Goal: Navigation & Orientation: Find specific page/section

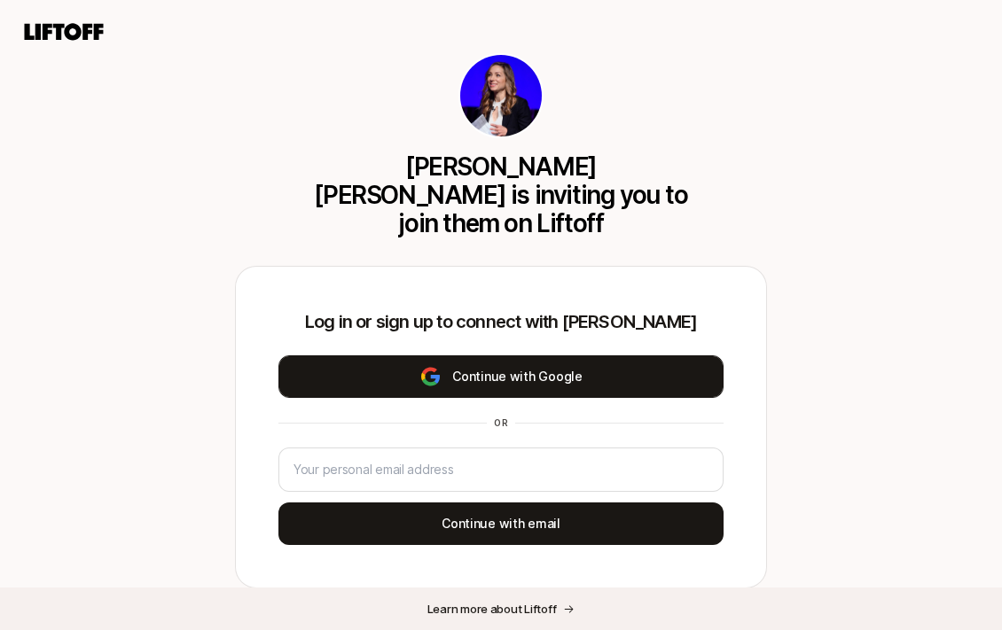
click at [500, 355] on button "Continue with Google" at bounding box center [500, 376] width 445 height 43
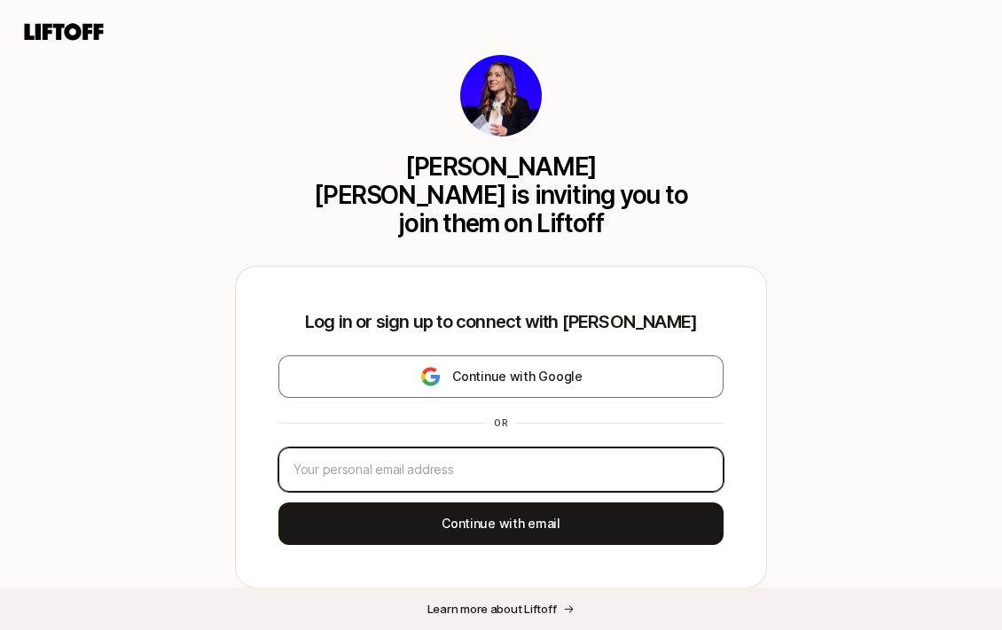
click at [402, 459] on input "email" at bounding box center [497, 469] width 408 height 21
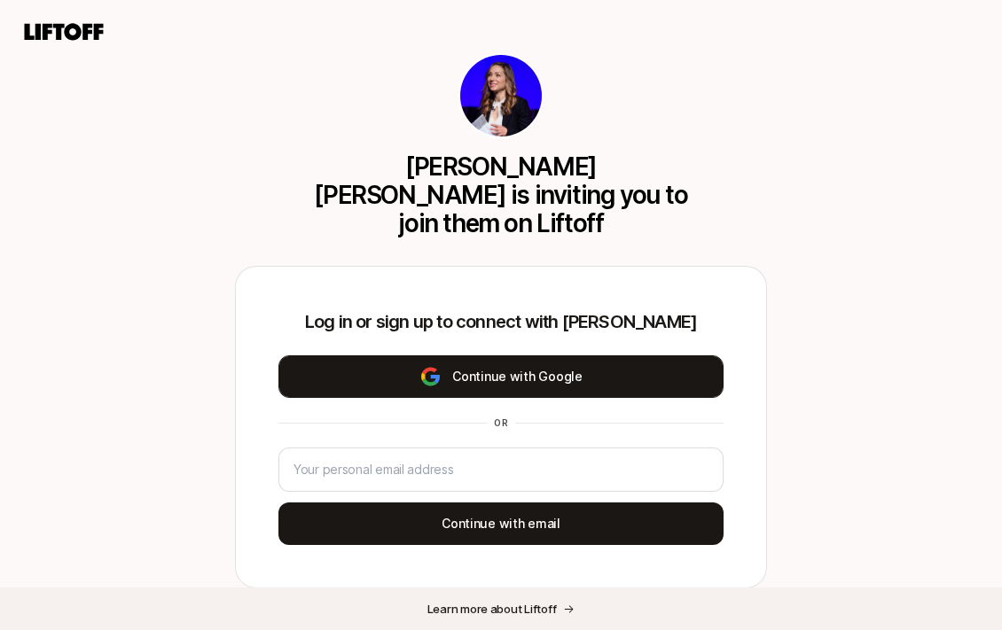
click at [481, 361] on button "Continue with Google" at bounding box center [500, 376] width 445 height 43
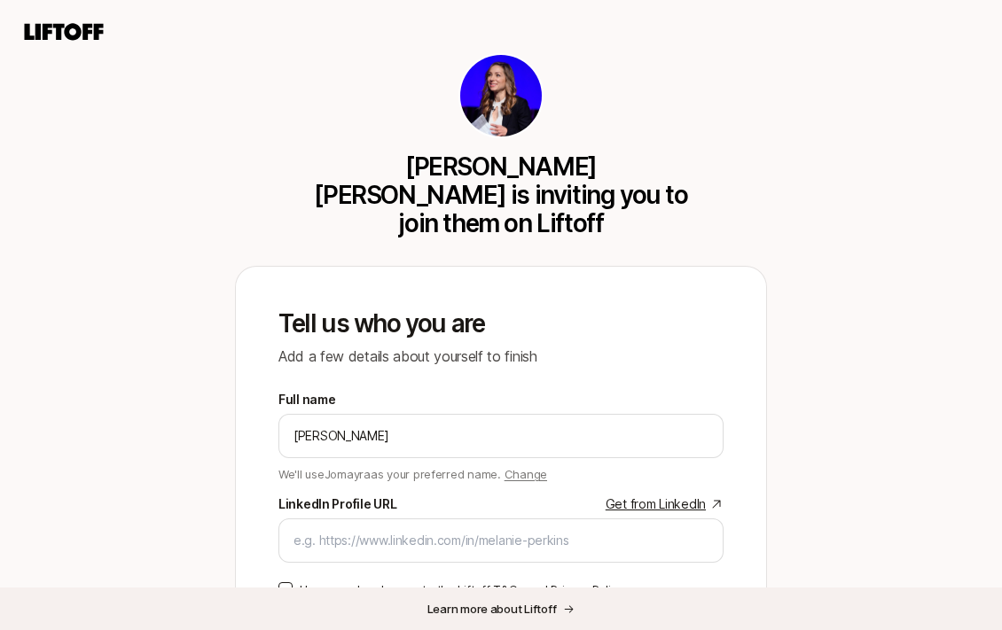
scroll to position [165, 0]
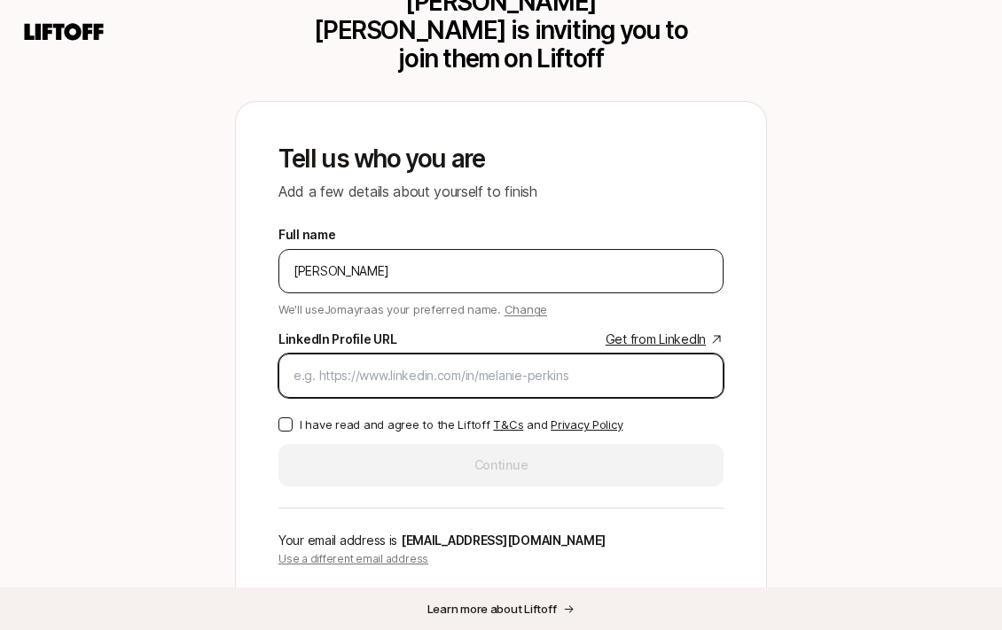
paste input "[URL][DOMAIN_NAME]"
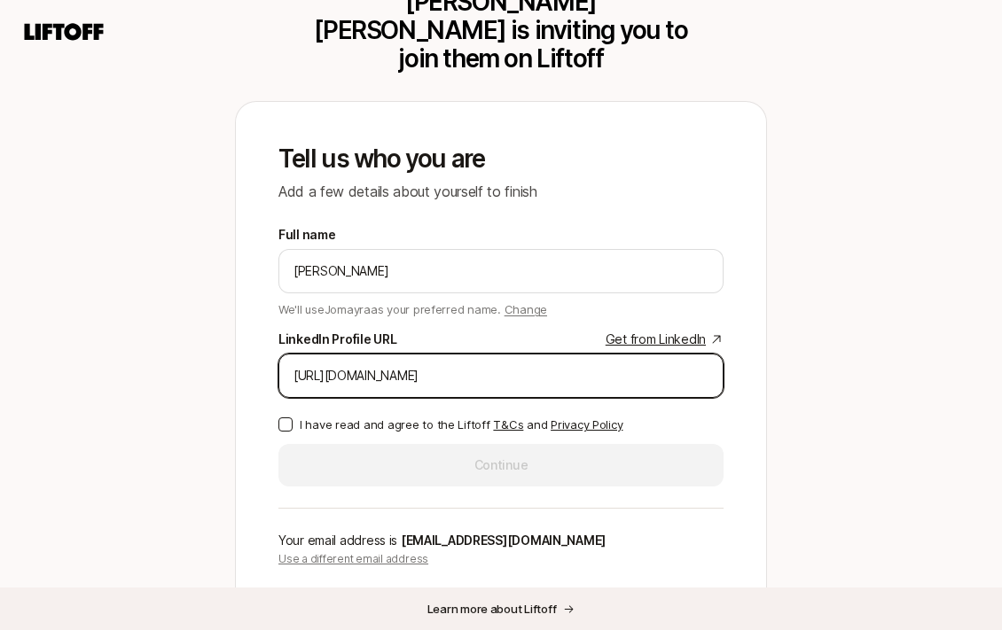
type input "[URL][DOMAIN_NAME]"
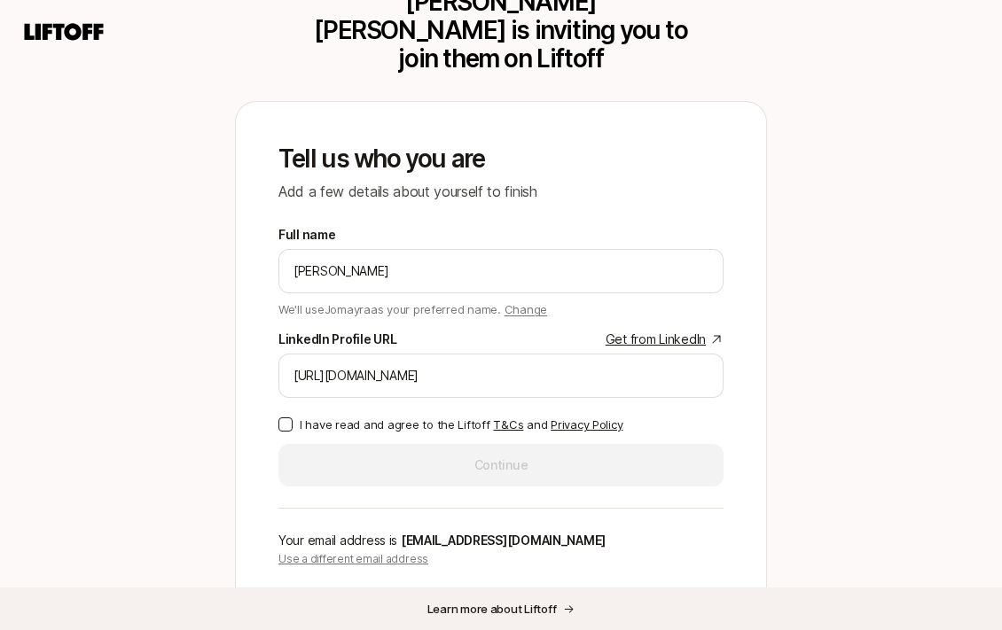
click at [348, 416] on p "I have read and agree to the Liftoff T&Cs and Privacy Policy" at bounding box center [461, 425] width 323 height 18
click at [293, 418] on button "I have read and agree to the Liftoff T&Cs and Privacy Policy" at bounding box center [285, 425] width 14 height 14
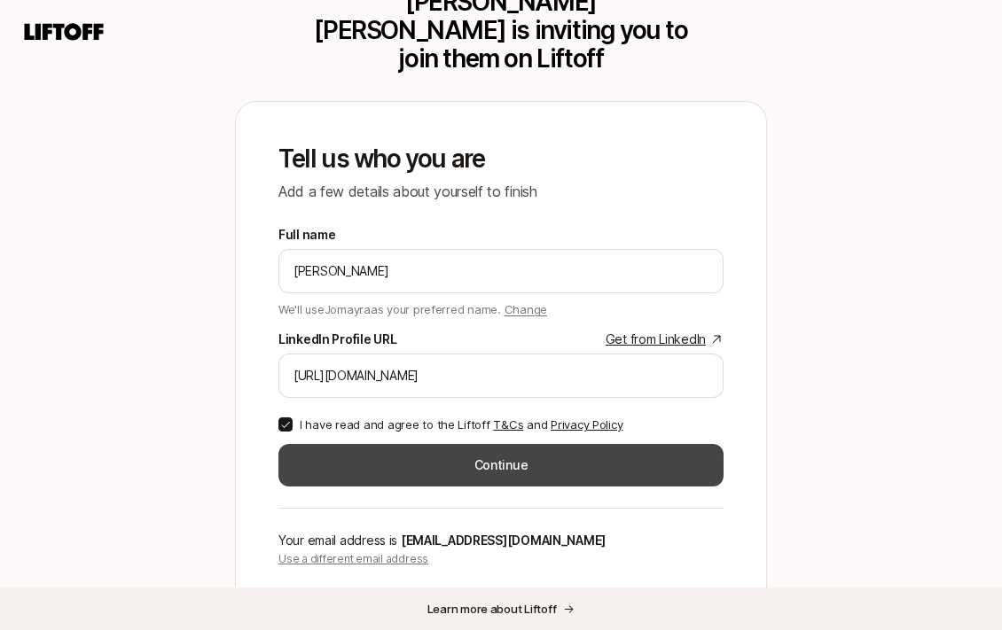
click at [350, 444] on button "Continue" at bounding box center [500, 465] width 445 height 43
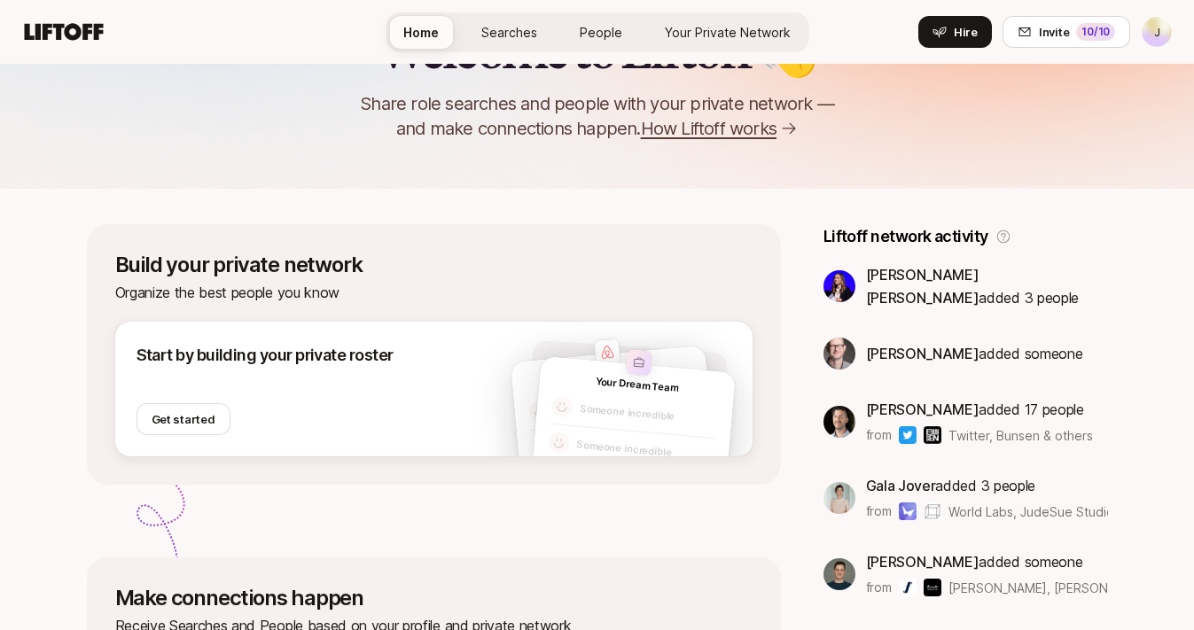
scroll to position [151, 0]
click at [897, 277] on span "[PERSON_NAME] [PERSON_NAME]" at bounding box center [922, 285] width 113 height 41
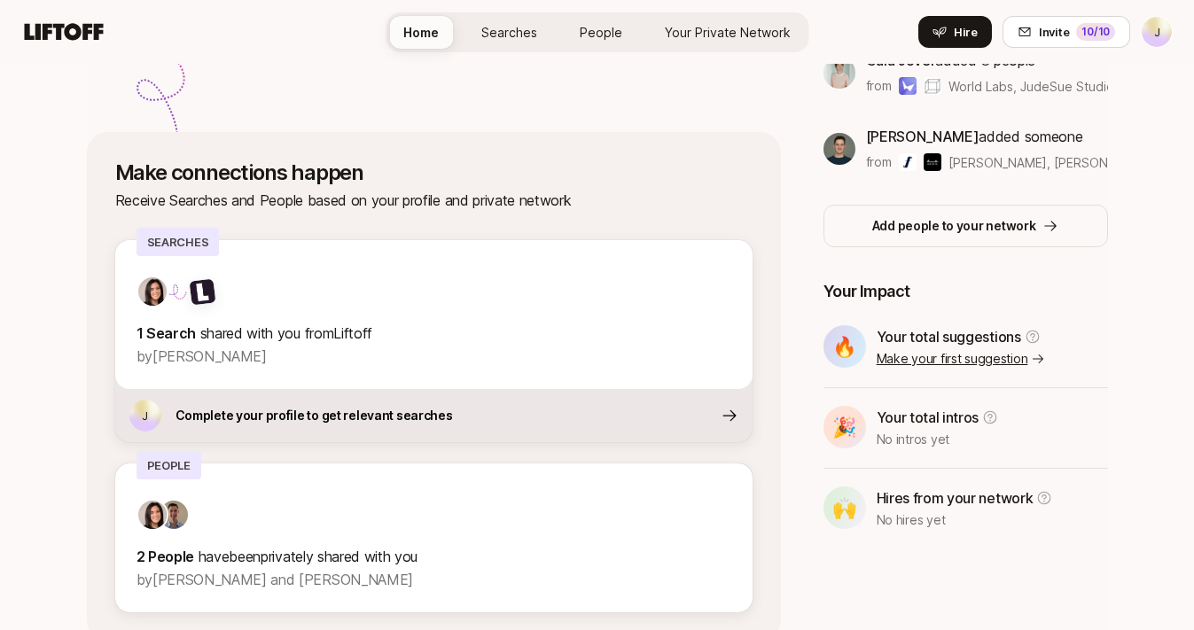
scroll to position [657, 0]
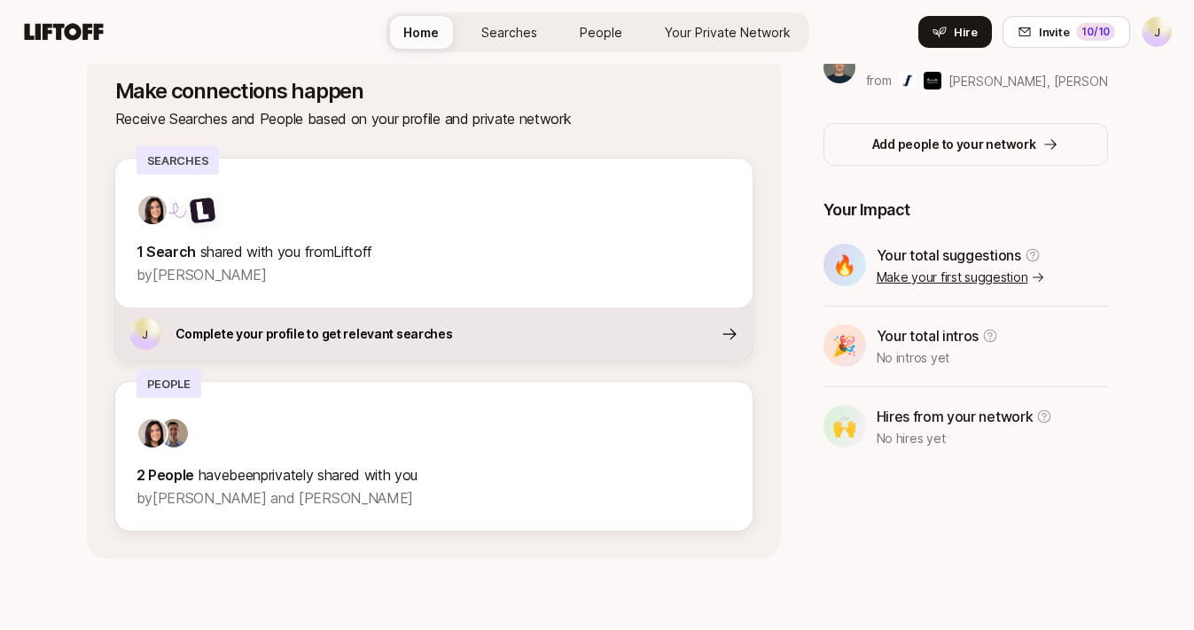
click at [524, 33] on span "Searches" at bounding box center [509, 32] width 56 height 19
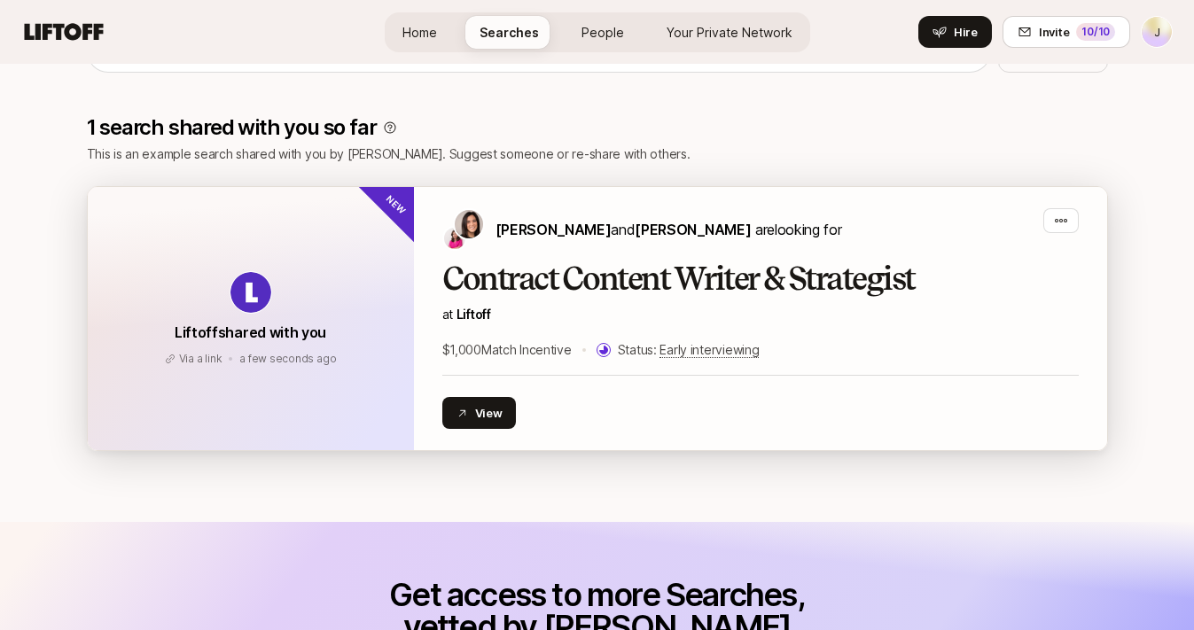
scroll to position [215, 0]
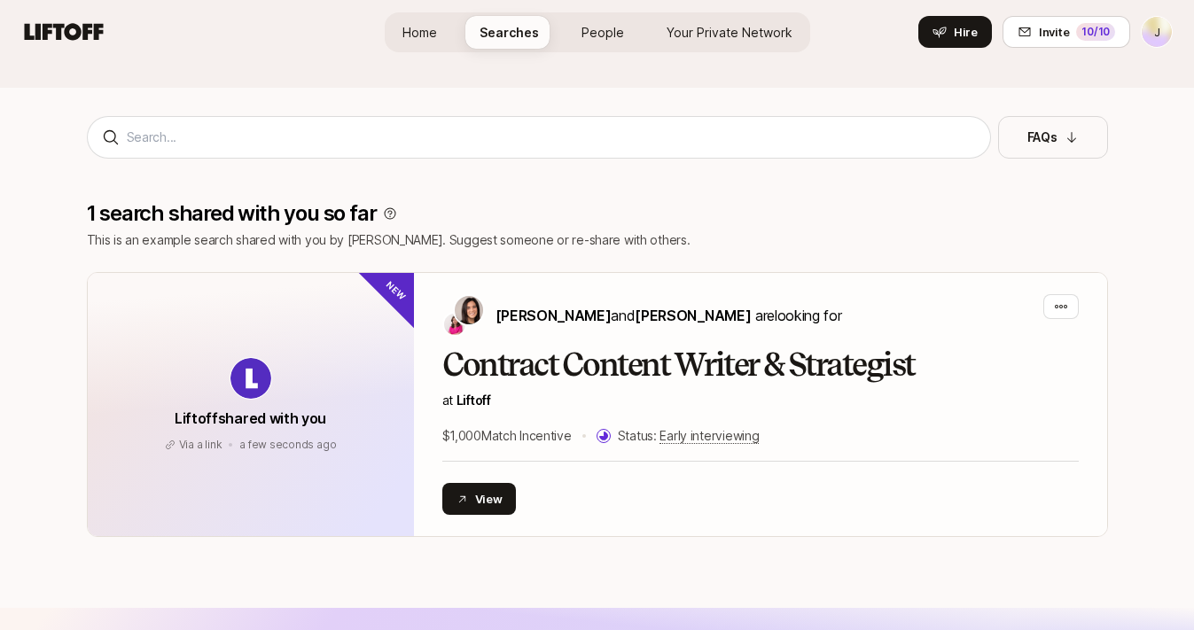
click at [614, 32] on span "People" at bounding box center [603, 32] width 43 height 19
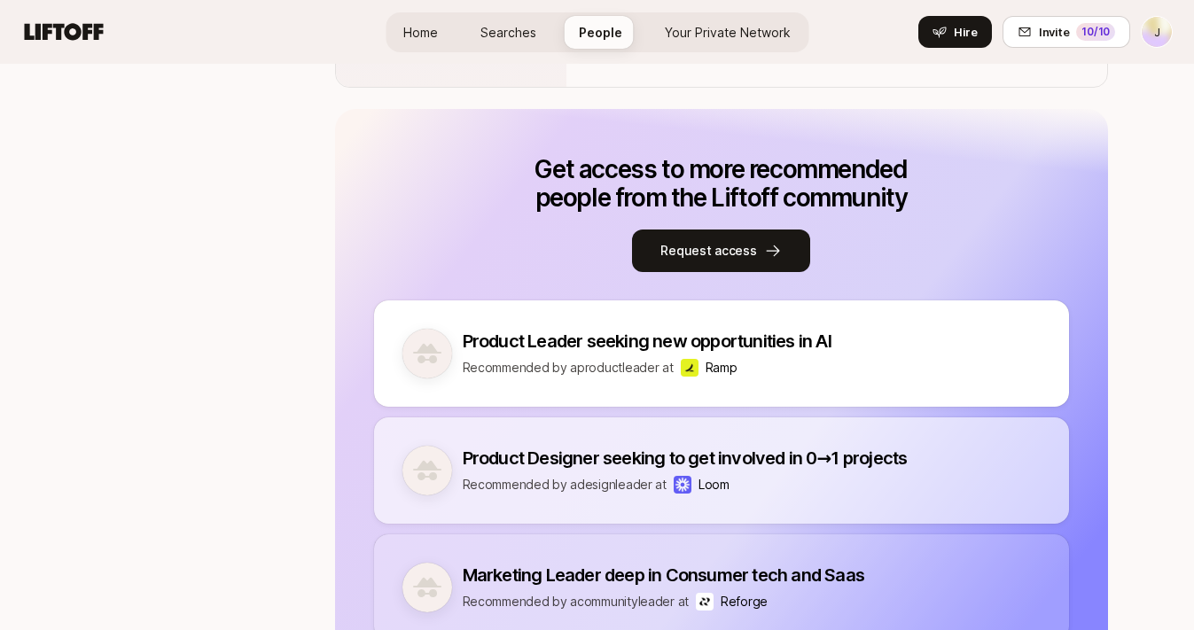
scroll to position [1131, 0]
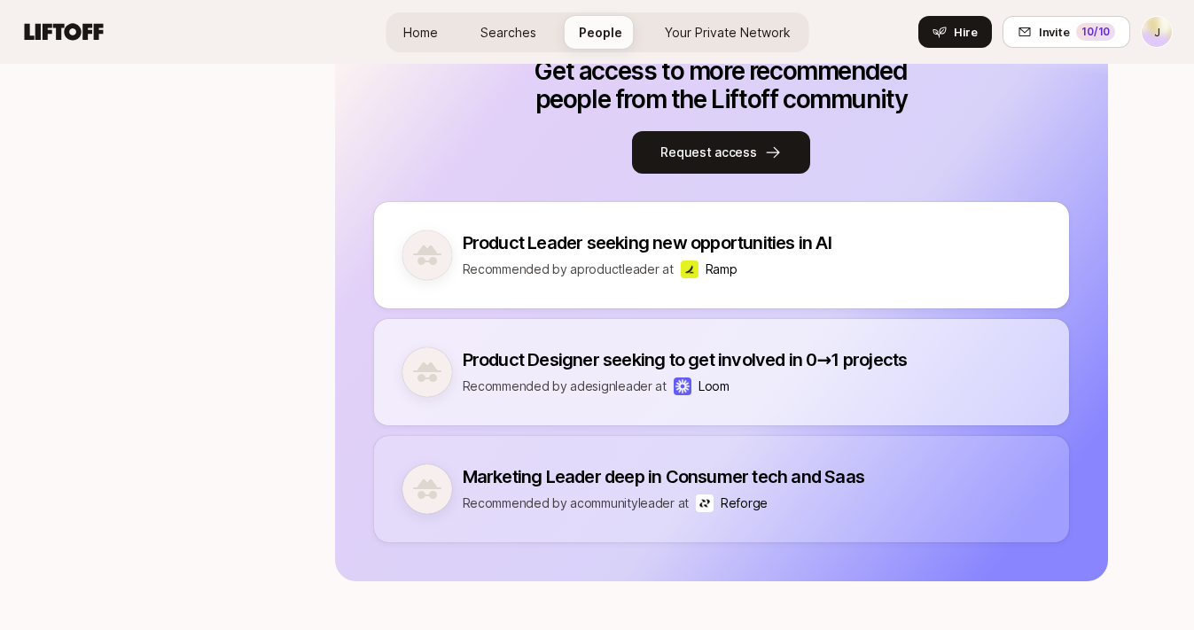
click at [701, 35] on span "Your Private Network" at bounding box center [728, 32] width 126 height 19
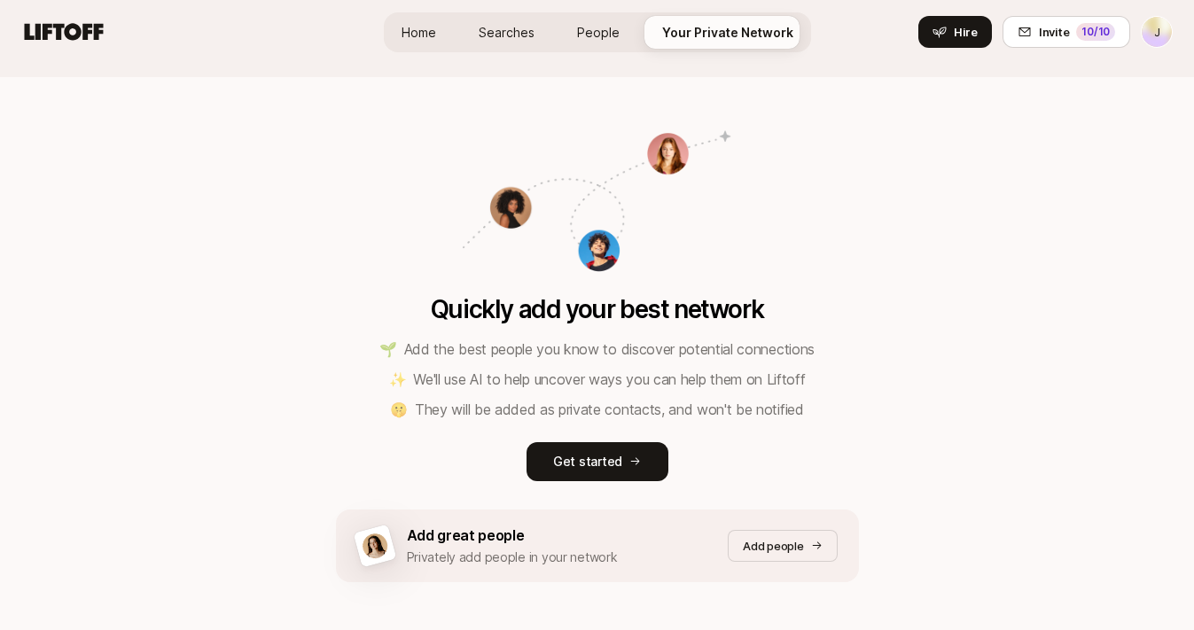
scroll to position [299, 0]
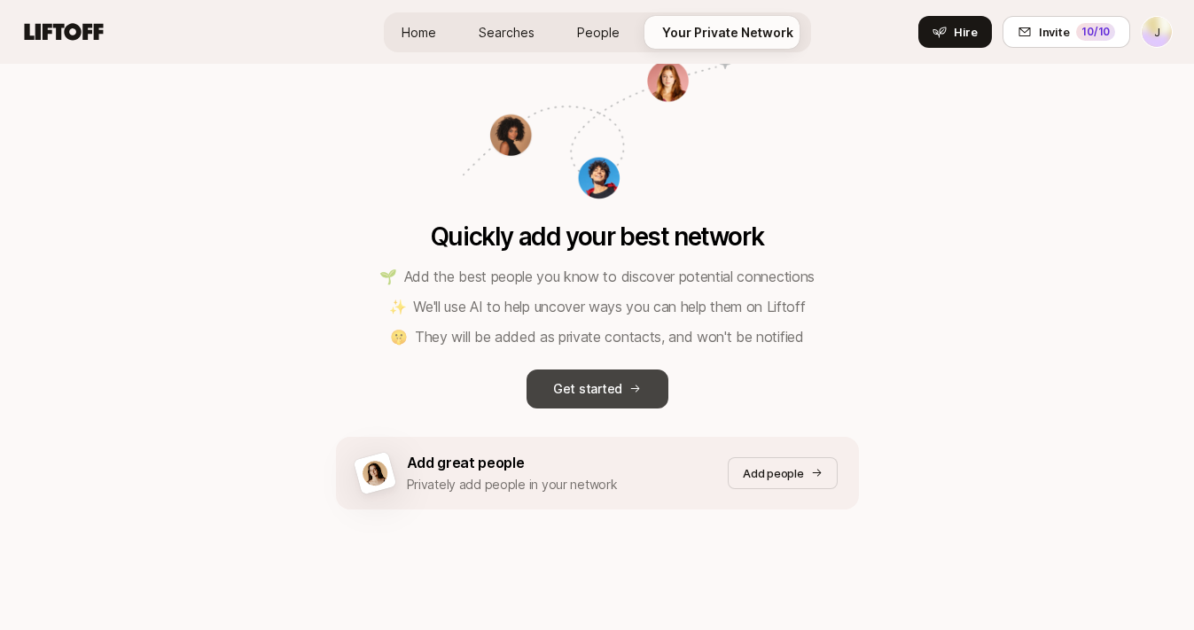
click at [581, 400] on button "Get started" at bounding box center [598, 389] width 142 height 39
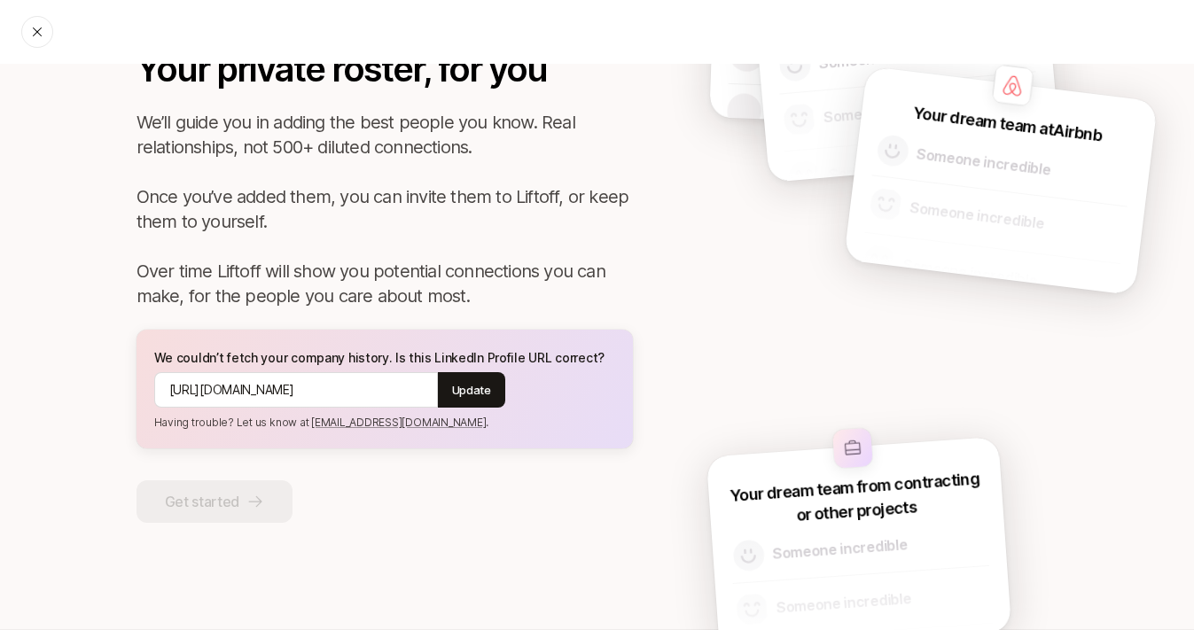
scroll to position [120, 0]
click at [468, 405] on button "Update" at bounding box center [471, 388] width 67 height 35
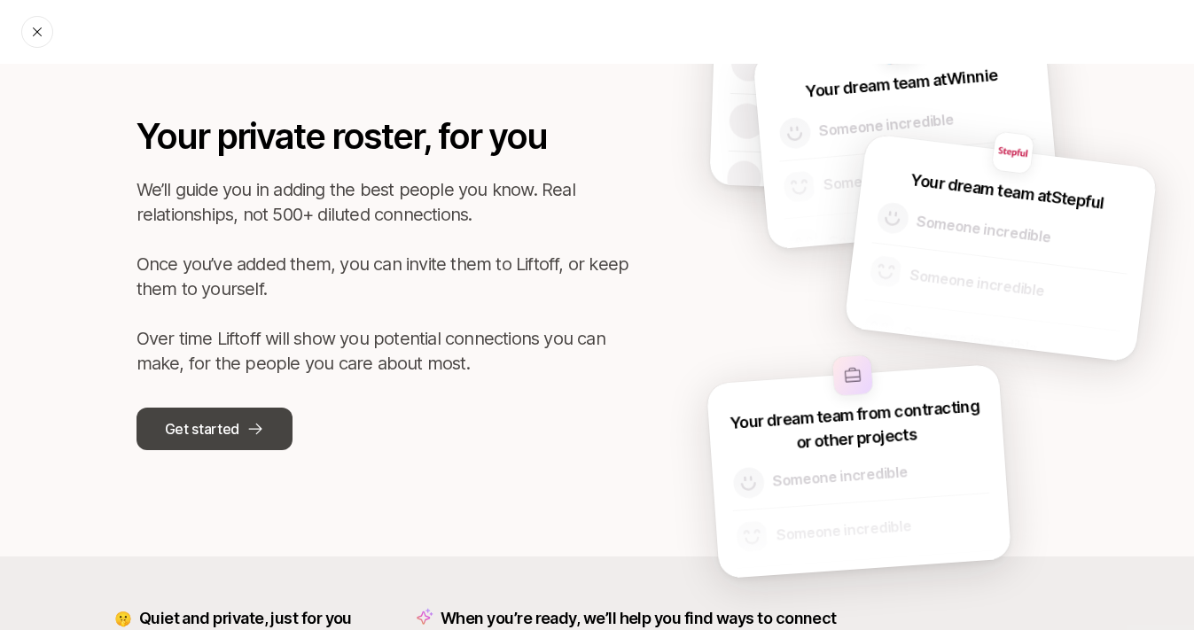
scroll to position [50, 0]
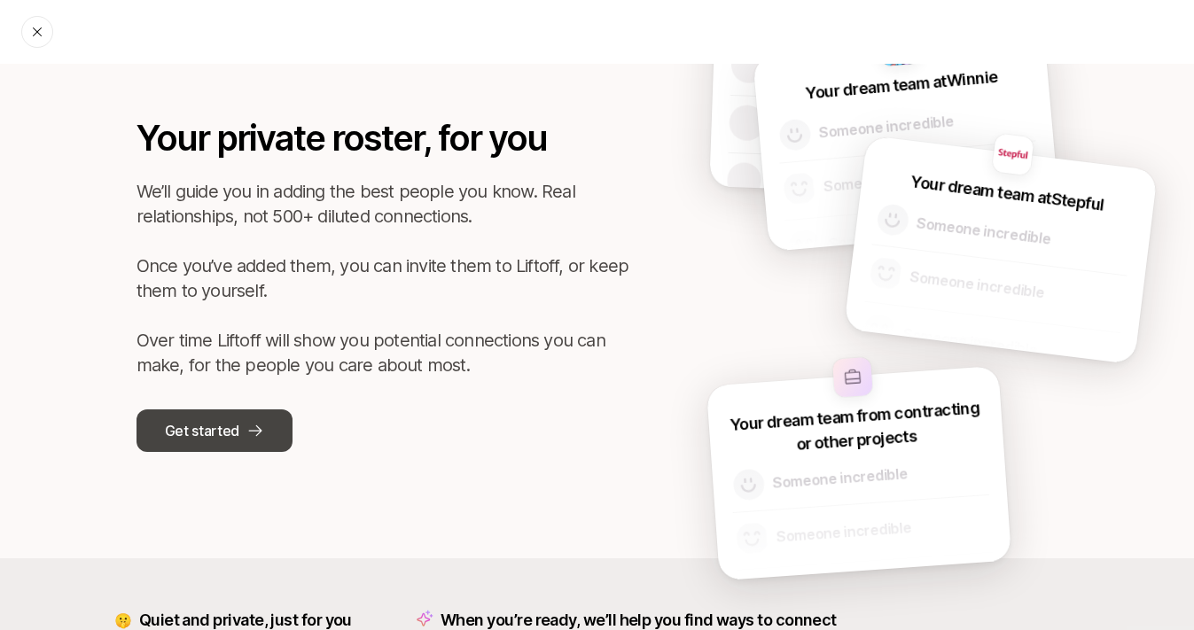
click at [264, 433] on button "Get started" at bounding box center [215, 431] width 156 height 43
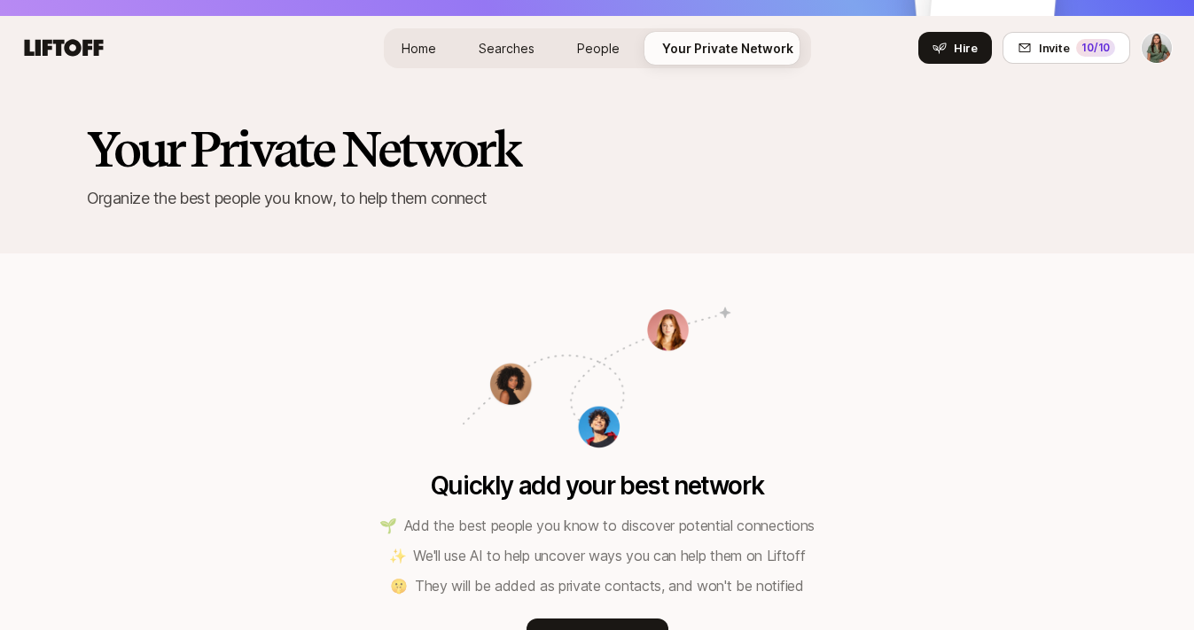
scroll to position [299, 0]
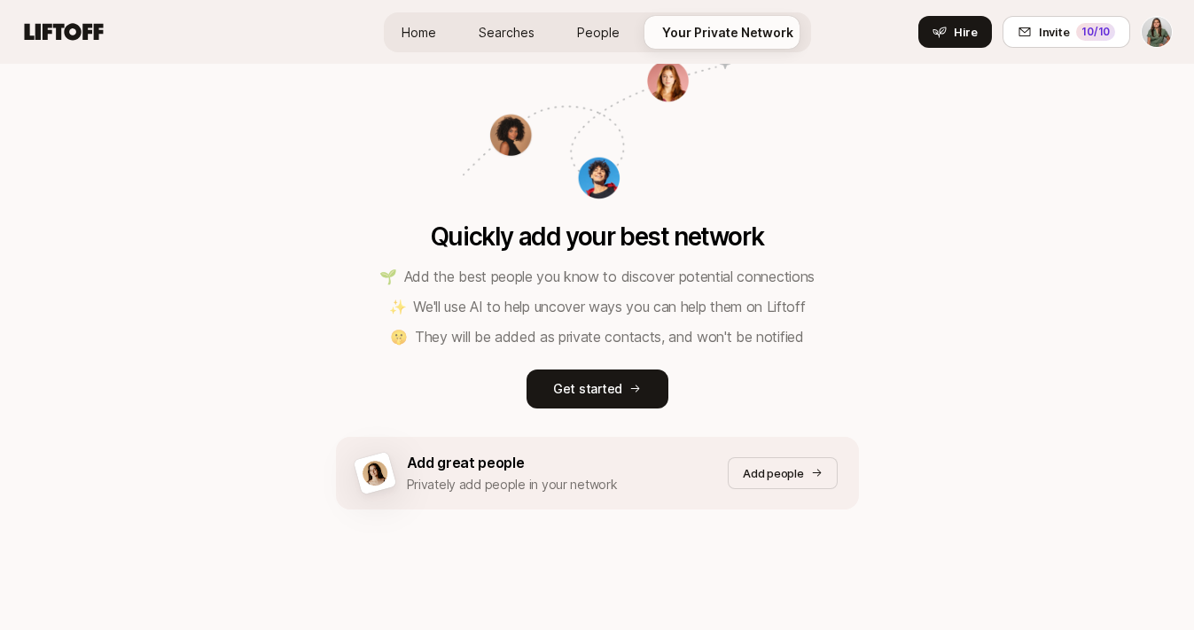
click at [414, 34] on span "Home" at bounding box center [419, 32] width 35 height 19
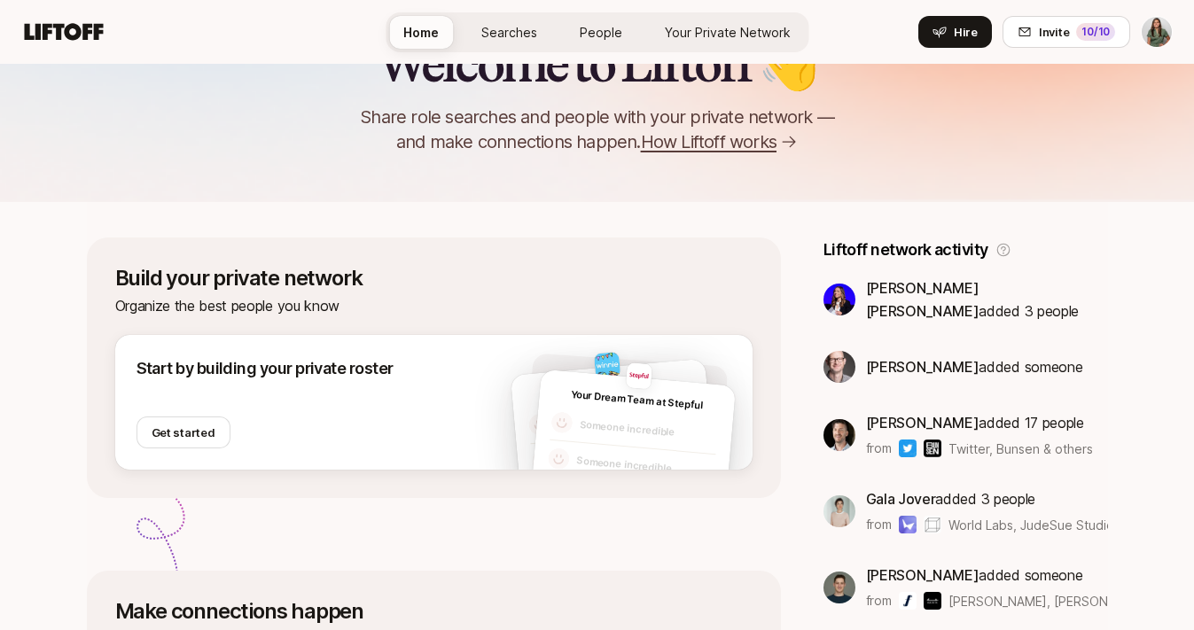
click at [866, 288] on span "[PERSON_NAME] [PERSON_NAME]" at bounding box center [922, 299] width 113 height 41
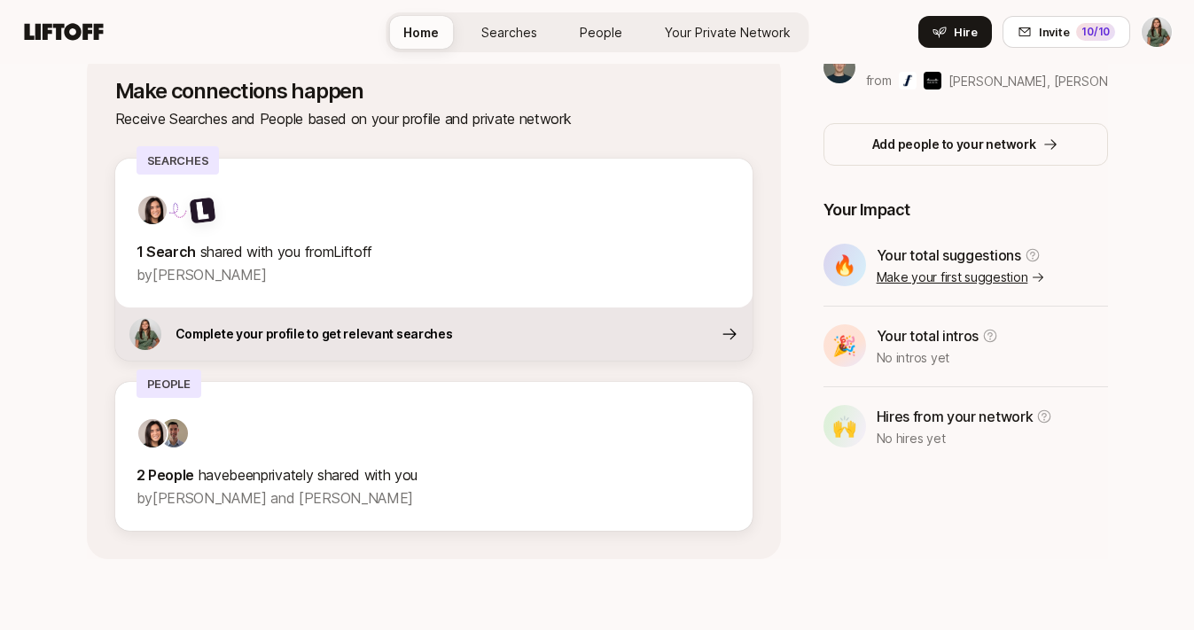
click at [598, 23] on span "People" at bounding box center [601, 32] width 43 height 19
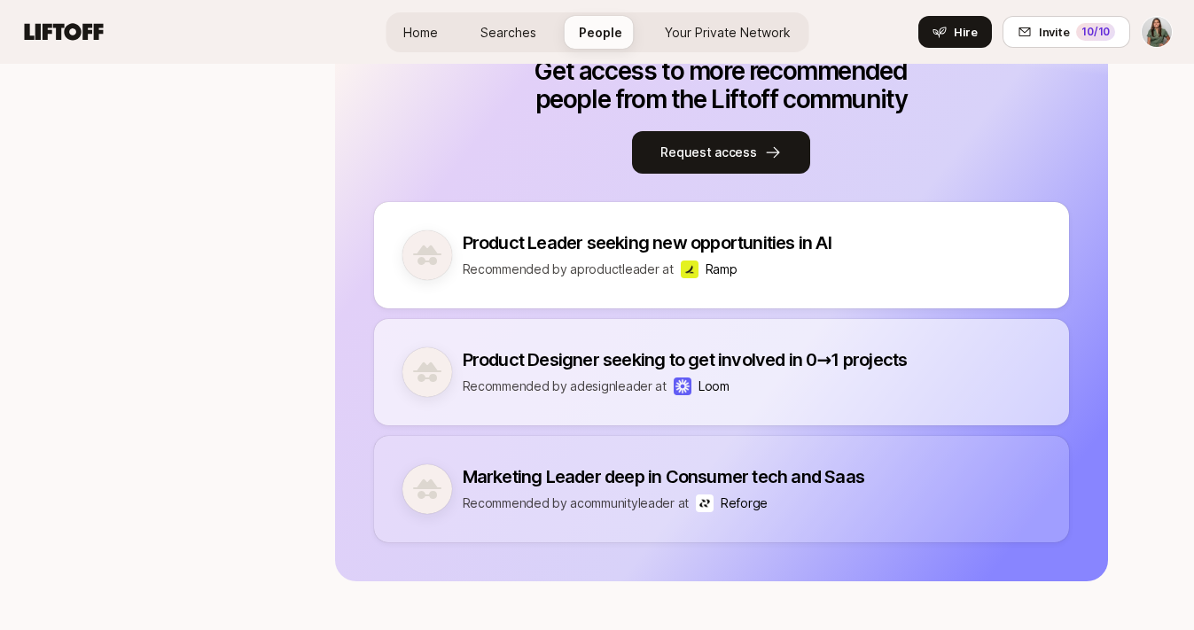
click at [515, 36] on span "Searches" at bounding box center [508, 32] width 56 height 19
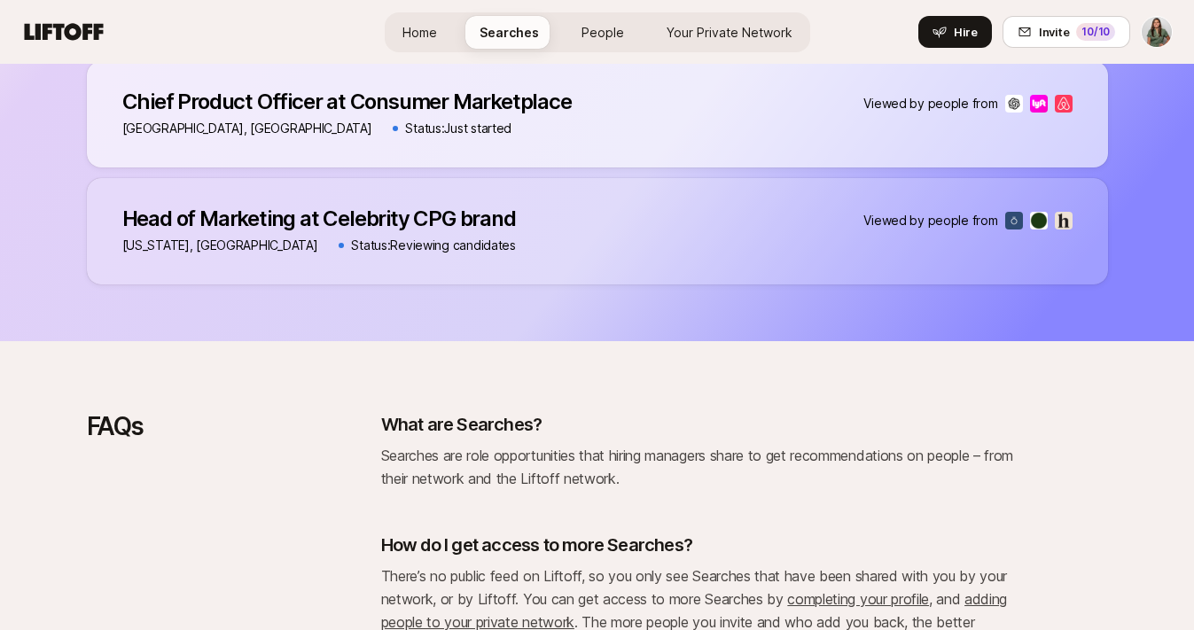
scroll to position [215, 0]
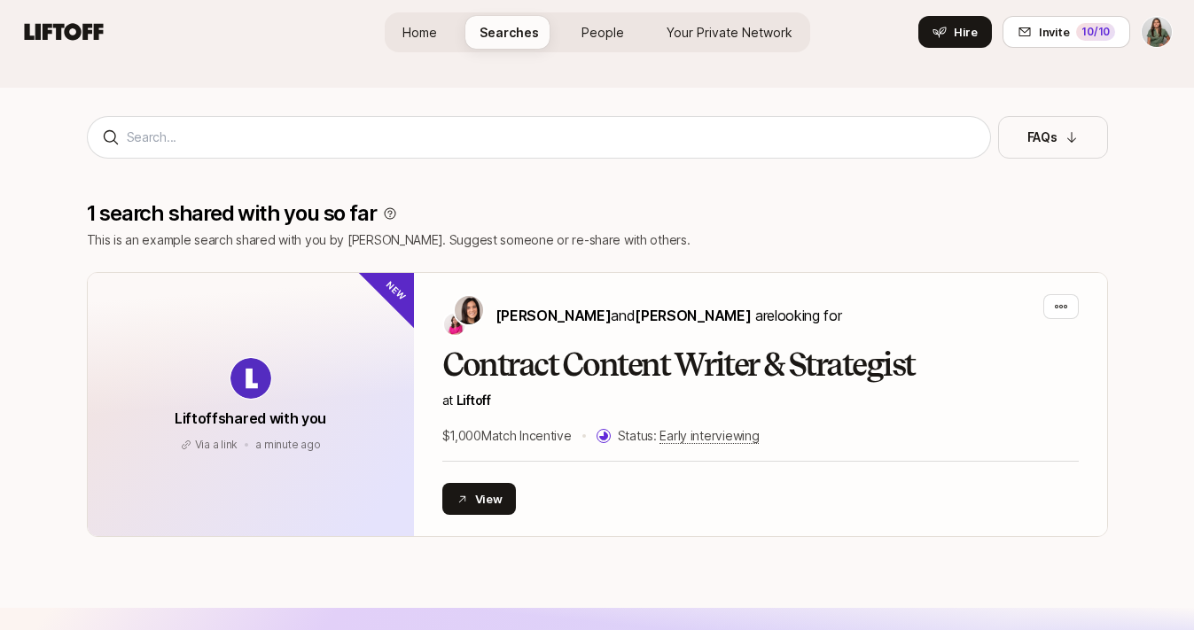
click at [443, 43] on link "Home" at bounding box center [419, 32] width 63 height 33
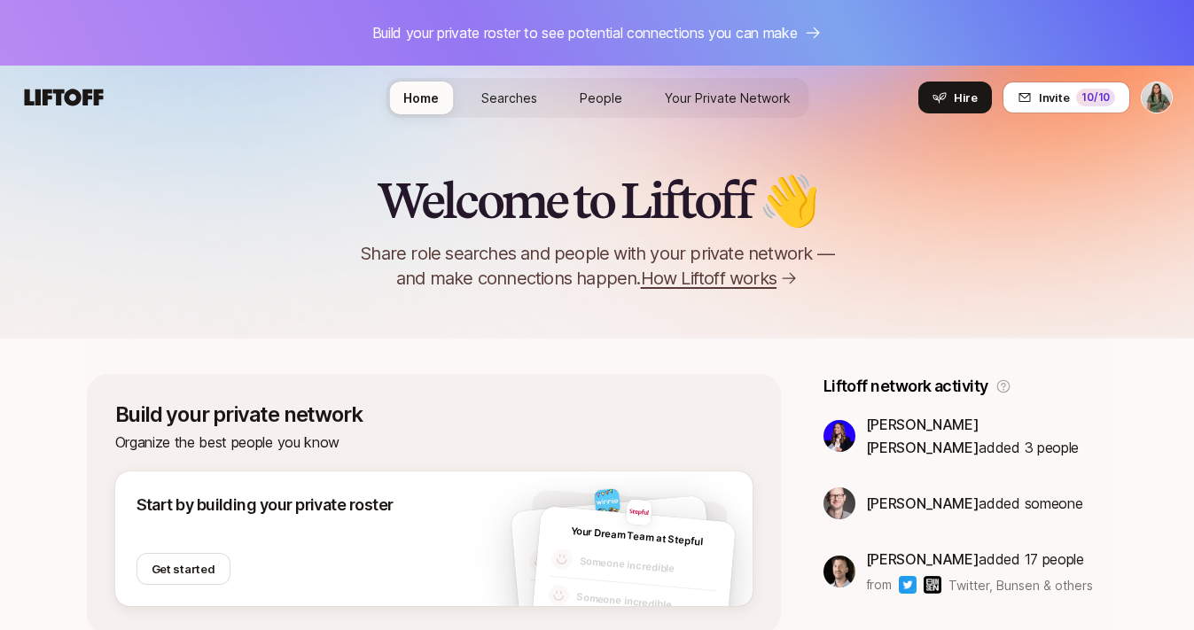
click at [499, 114] on div "Home Searches People Your Private Network Hire" at bounding box center [597, 98] width 423 height 40
click at [499, 99] on span "Searches" at bounding box center [509, 98] width 56 height 19
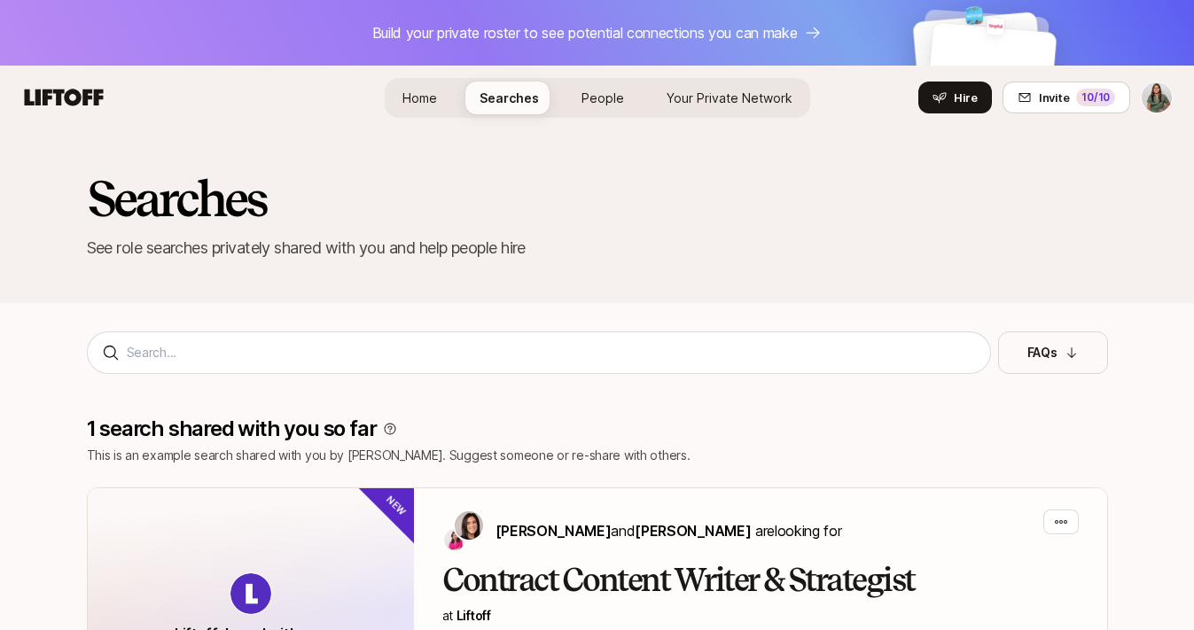
scroll to position [215, 0]
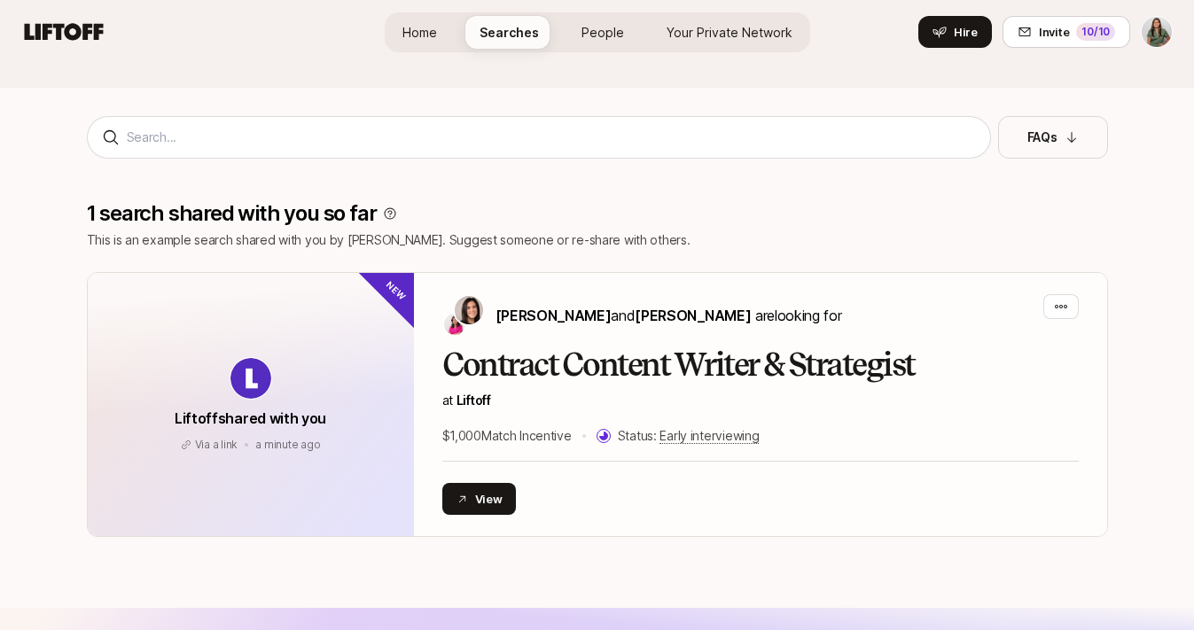
click at [225, 212] on p "1 search shared with you so far" at bounding box center [232, 213] width 290 height 25
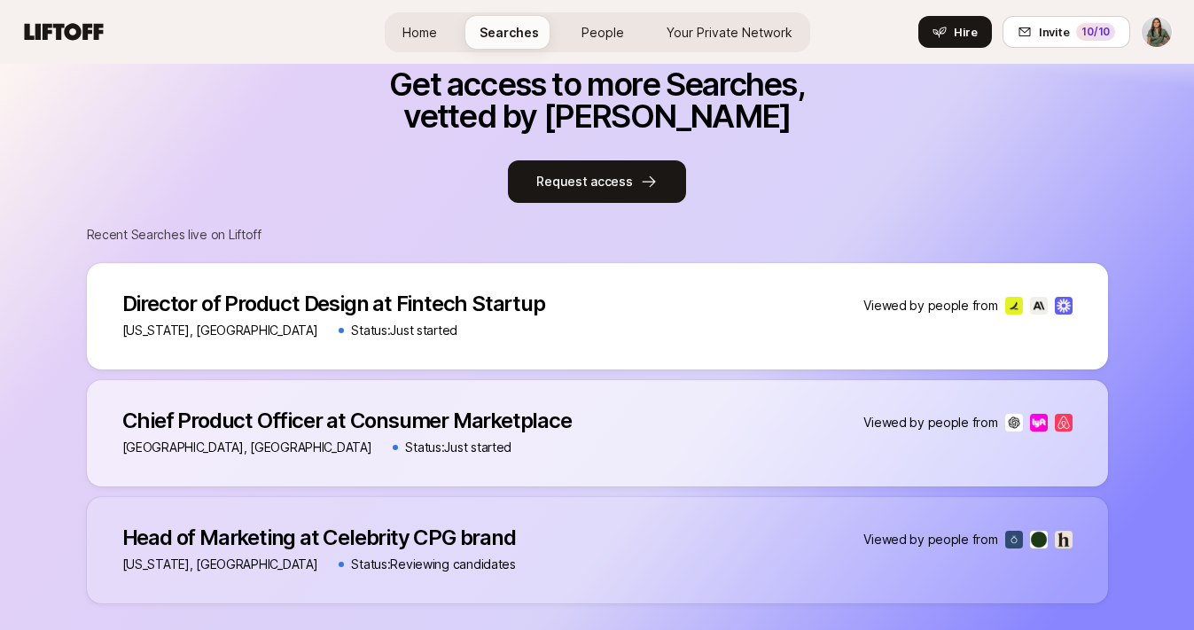
scroll to position [557, 0]
